Goal: Information Seeking & Learning: Understand process/instructions

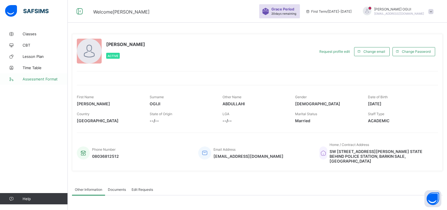
click at [51, 78] on span "Assessment Format" at bounding box center [45, 79] width 45 height 5
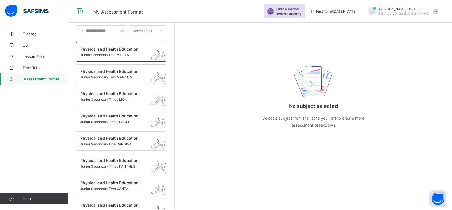
click at [99, 56] on span "Junior Secondary One MACAW" at bounding box center [115, 55] width 71 height 4
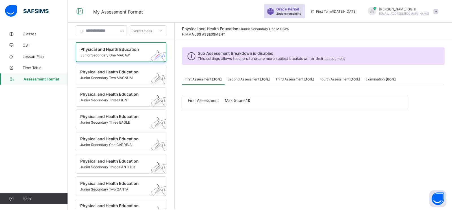
drag, startPoint x: 99, startPoint y: 56, endPoint x: 209, endPoint y: 80, distance: 113.1
click at [209, 80] on span "First Assessment [ 10 %]" at bounding box center [203, 79] width 37 height 4
click at [219, 101] on span "First Assessment" at bounding box center [203, 100] width 31 height 5
drag, startPoint x: 220, startPoint y: 101, endPoint x: 210, endPoint y: 80, distance: 23.5
click at [210, 80] on span "First Assessment [ 10 %]" at bounding box center [203, 79] width 37 height 4
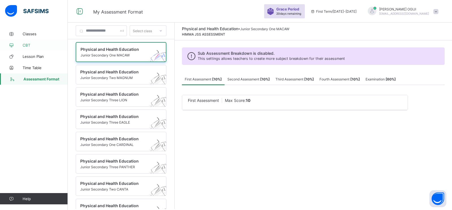
click at [27, 47] on span "CBT" at bounding box center [45, 45] width 45 height 5
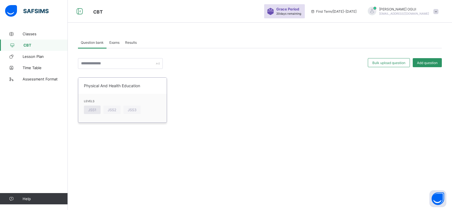
click at [92, 108] on span "JSS1" at bounding box center [92, 110] width 8 height 4
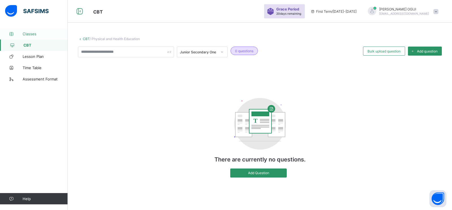
click at [28, 36] on span "Classes" at bounding box center [45, 34] width 45 height 5
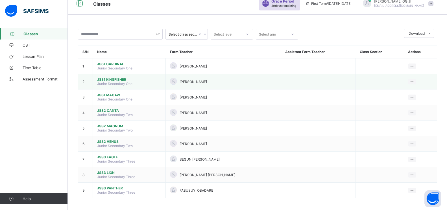
scroll to position [10, 0]
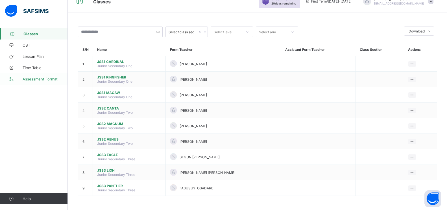
click at [46, 78] on span "Assessment Format" at bounding box center [45, 79] width 45 height 5
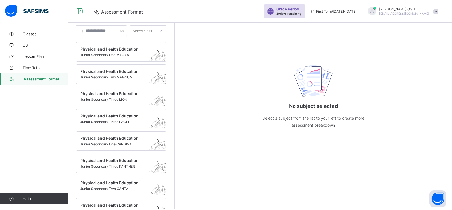
click at [334, 14] on div "First Term / [DATE]-[DATE]" at bounding box center [334, 11] width 52 height 23
drag, startPoint x: 334, startPoint y: 14, endPoint x: 311, endPoint y: 15, distance: 22.9
click at [301, 15] on span "20 days remaining" at bounding box center [288, 13] width 25 height 3
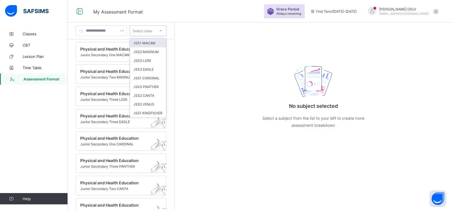
click at [162, 31] on icon at bounding box center [160, 31] width 3 height 6
click at [127, 32] on div at bounding box center [101, 30] width 51 height 11
click at [162, 31] on icon at bounding box center [160, 31] width 3 height 6
click at [157, 44] on div "JSS1 MACAW" at bounding box center [148, 43] width 36 height 9
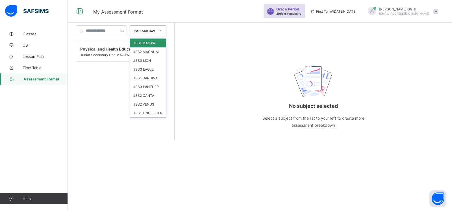
click at [165, 31] on div at bounding box center [161, 30] width 10 height 9
click at [157, 60] on div "JSS3 LION" at bounding box center [148, 60] width 36 height 9
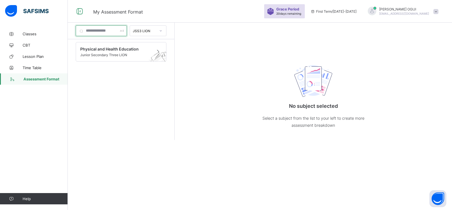
click at [127, 31] on div at bounding box center [101, 30] width 51 height 11
click at [41, 79] on span "Assessment Format" at bounding box center [45, 79] width 44 height 5
click at [33, 34] on span "Classes" at bounding box center [45, 34] width 45 height 5
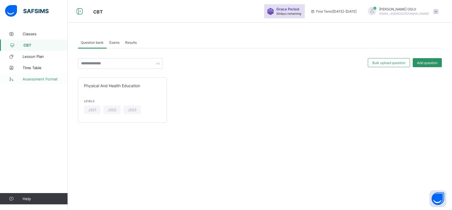
click at [44, 78] on span "Assessment Format" at bounding box center [45, 79] width 45 height 5
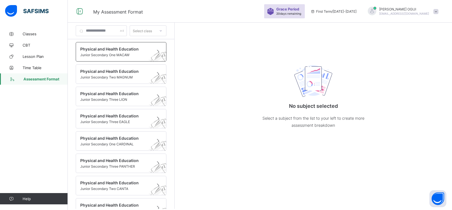
click at [94, 49] on span "Physical and Health Education" at bounding box center [115, 49] width 71 height 5
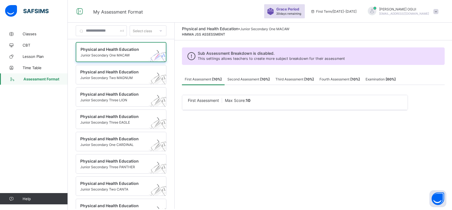
click at [222, 79] on b "[ 10 %]" at bounding box center [217, 79] width 10 height 4
click at [214, 79] on span "First Assessment [ 10 %]" at bounding box center [203, 79] width 37 height 4
click at [214, 84] on div "First Assessment [ 10 %]" at bounding box center [203, 78] width 43 height 11
click at [212, 80] on span "First Assessment [ 10 %]" at bounding box center [203, 79] width 37 height 4
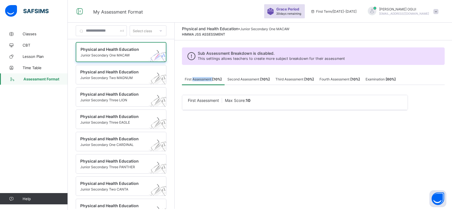
click at [212, 80] on span "First Assessment [ 10 %]" at bounding box center [203, 79] width 37 height 4
click at [204, 80] on span "First Assessment [ 10 %]" at bounding box center [203, 79] width 37 height 4
click at [261, 80] on span "Second Assessment [ 10 %]" at bounding box center [248, 79] width 42 height 4
click at [291, 80] on span "Third Assessment [ 10 %]" at bounding box center [294, 79] width 38 height 4
click at [203, 80] on span "First Assessment [ 10 %]" at bounding box center [203, 79] width 37 height 4
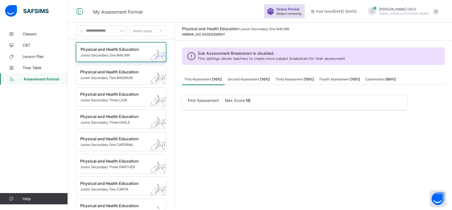
click at [304, 59] on span "This settings allows teachers to create more subject breakdown for their assess…" at bounding box center [271, 58] width 147 height 4
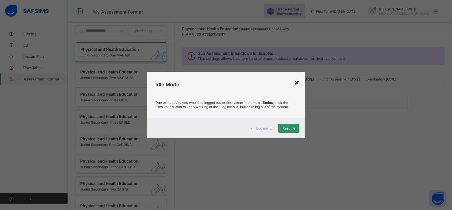
click at [298, 82] on div "×" at bounding box center [296, 82] width 5 height 10
